Goal: Task Accomplishment & Management: Manage account settings

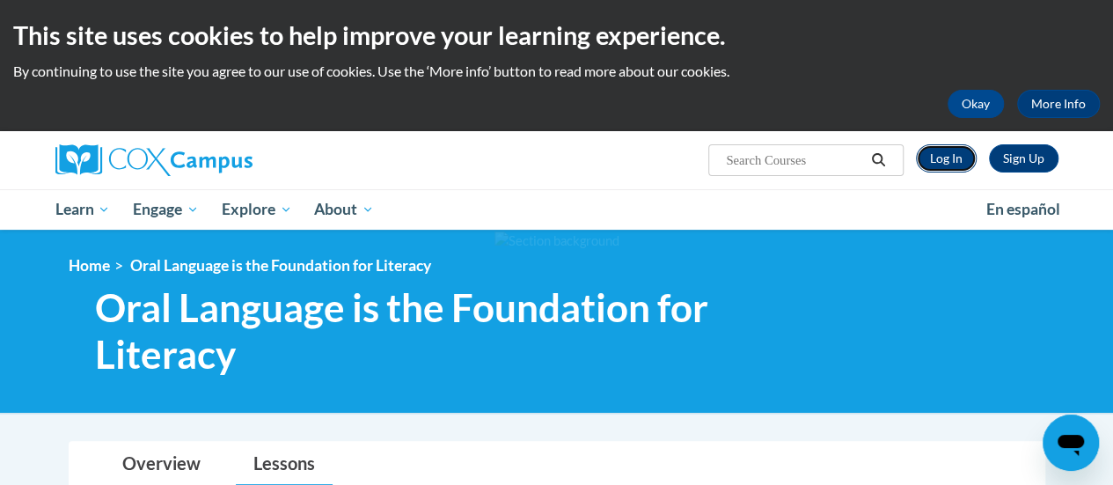
click at [951, 161] on link "Log In" at bounding box center [946, 158] width 61 height 28
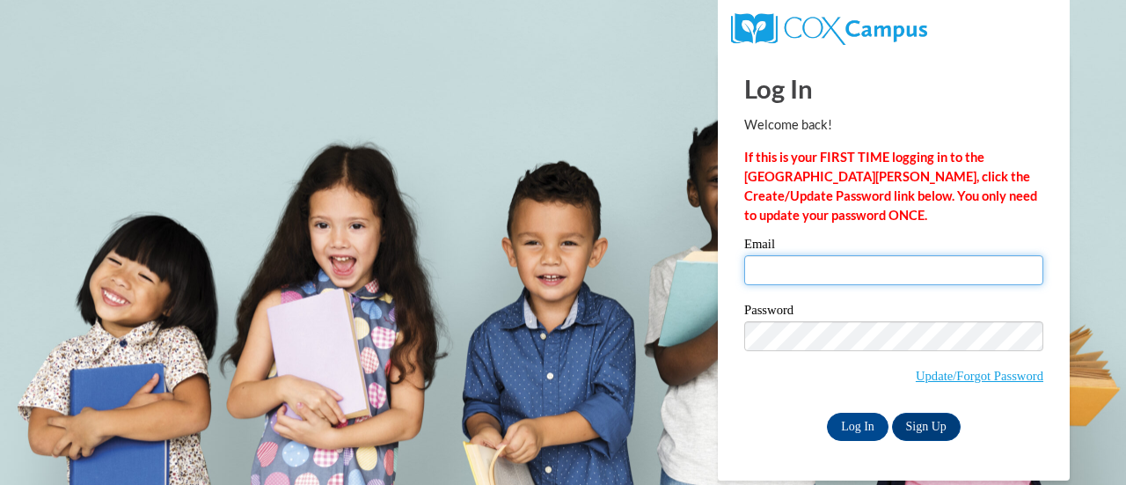
click at [846, 275] on input "Email" at bounding box center [893, 270] width 299 height 30
type input "jessica.besler@muskegonorway.org"
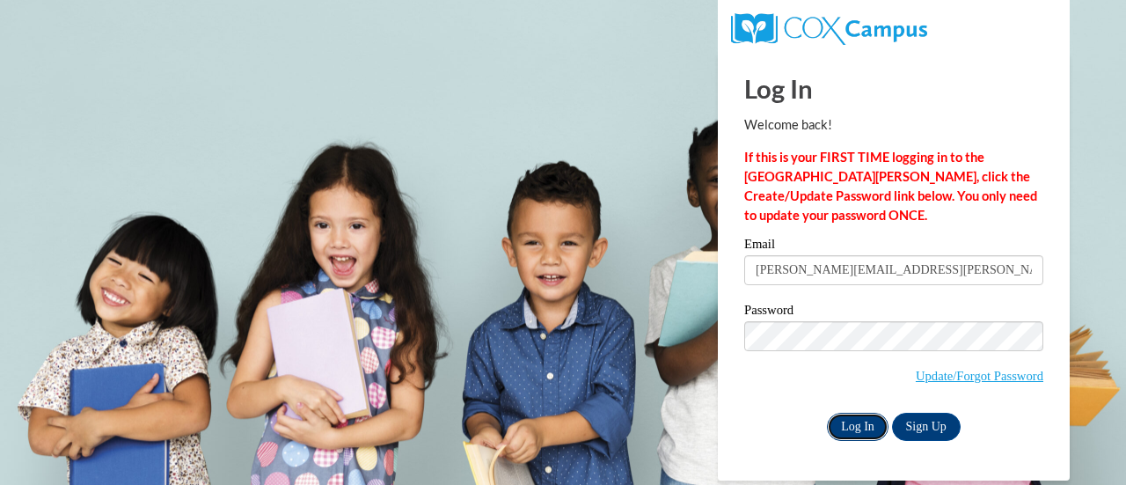
click at [869, 427] on input "Log In" at bounding box center [858, 426] width 62 height 28
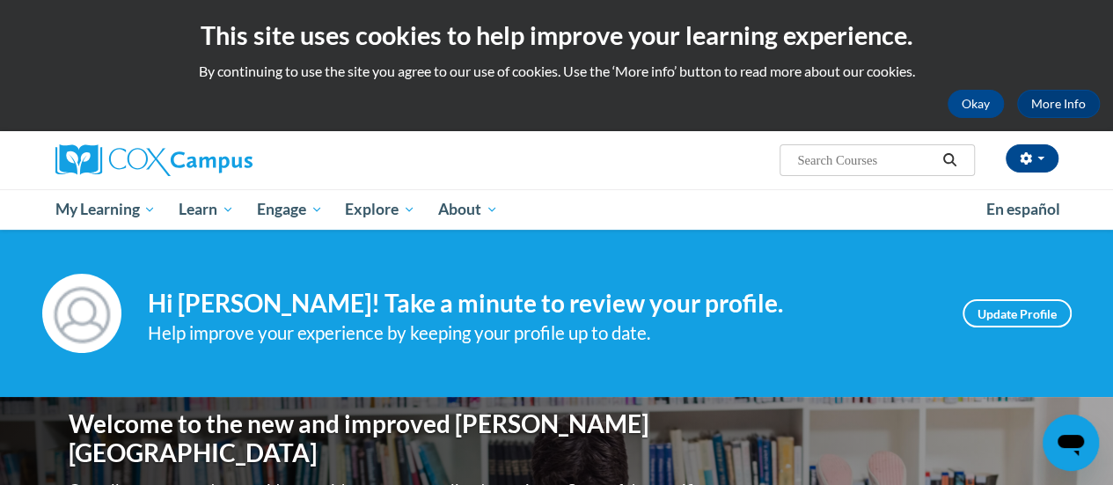
scroll to position [176, 0]
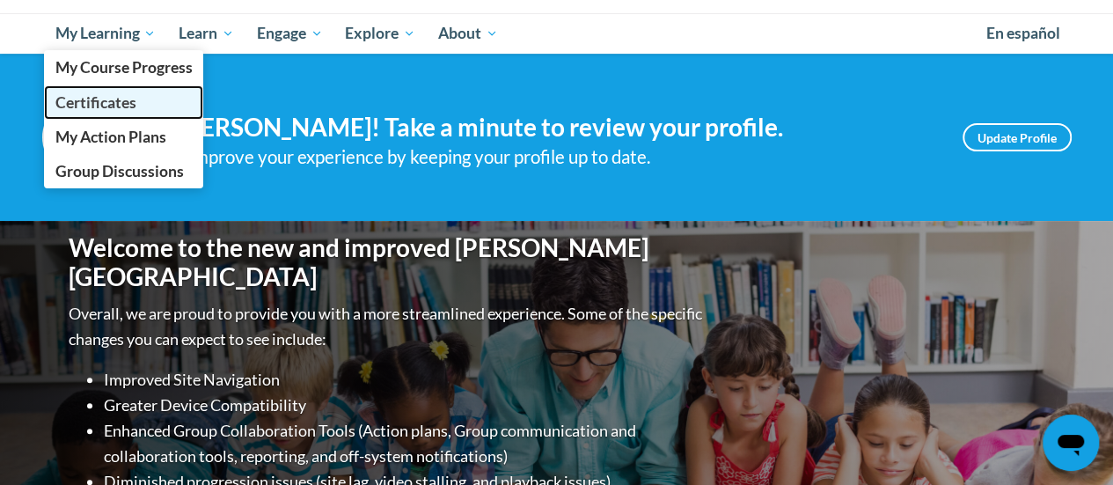
click at [111, 104] on span "Certificates" at bounding box center [95, 102] width 81 height 18
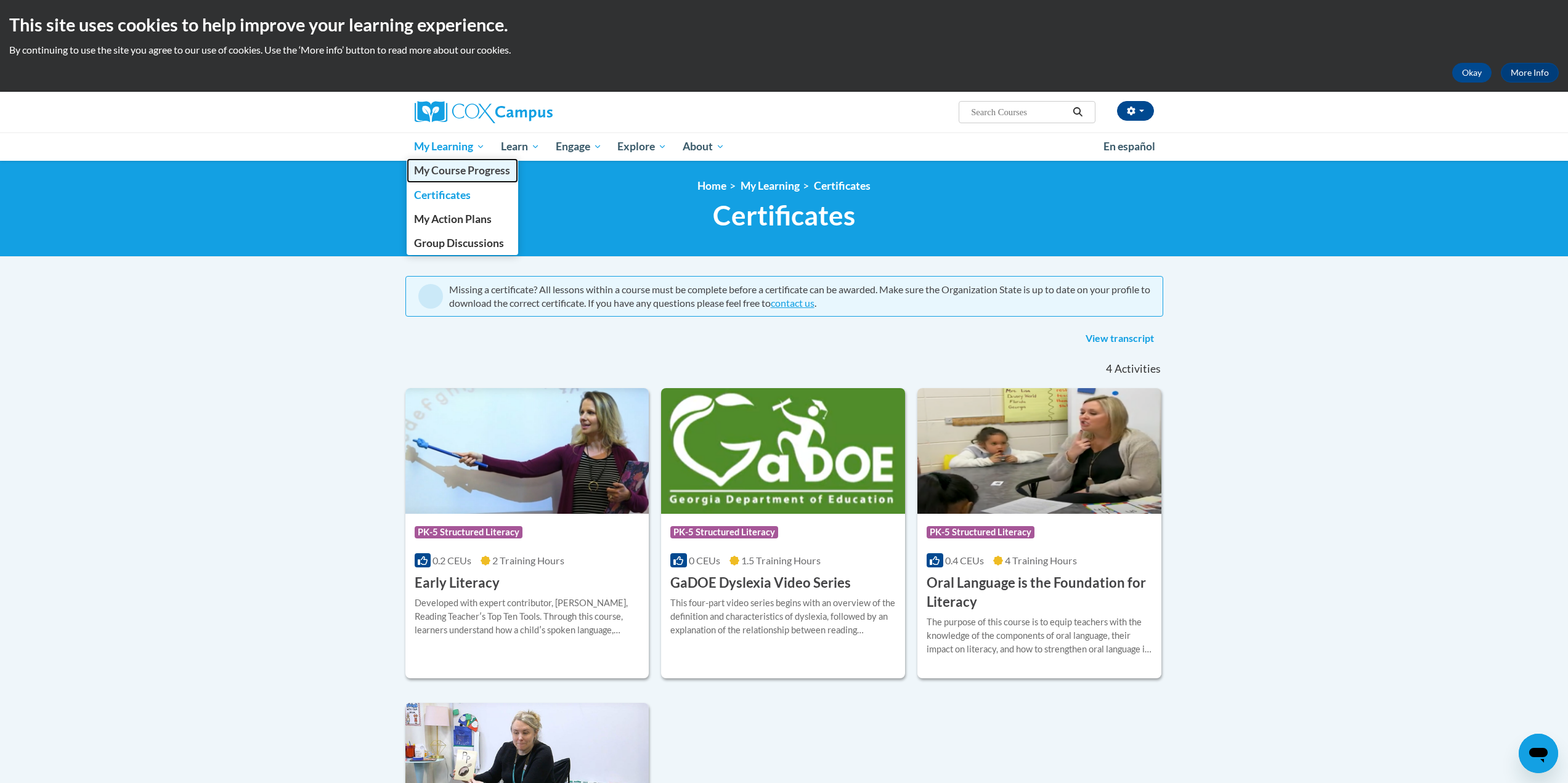
click at [439, 170] on span "My Course Progress" at bounding box center [462, 170] width 96 height 13
